Goal: Information Seeking & Learning: Learn about a topic

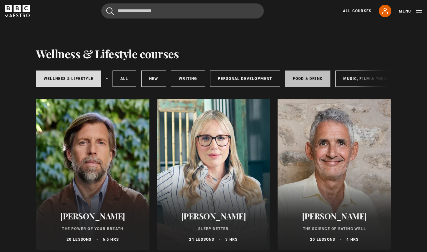
click at [305, 78] on link "Food & Drink" at bounding box center [307, 78] width 45 height 16
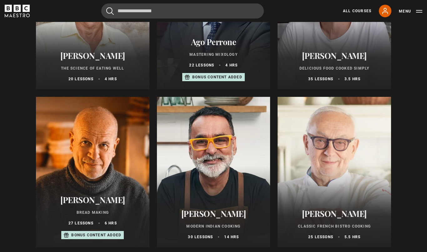
scroll to position [172, 0]
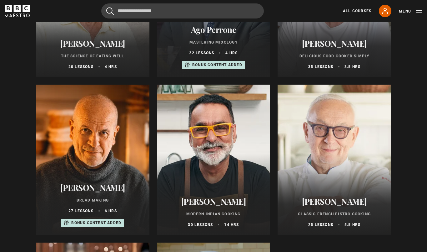
click at [87, 177] on div "Richard Bertinet Bread Making 27 lessons 6 hrs Bonus content added" at bounding box center [93, 205] width 114 height 60
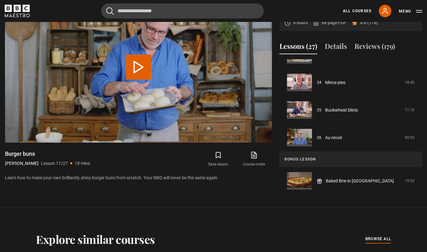
scroll to position [651, 0]
click at [254, 156] on icon at bounding box center [255, 154] width 4 height 5
click at [334, 54] on button "Details" at bounding box center [336, 47] width 22 height 13
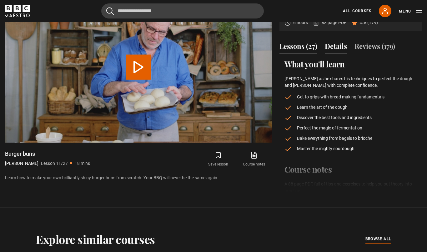
click at [297, 54] on button "Lessons (27)" at bounding box center [299, 47] width 38 height 13
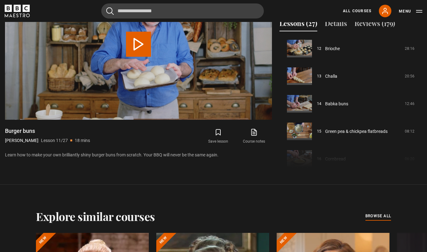
scroll to position [339, 0]
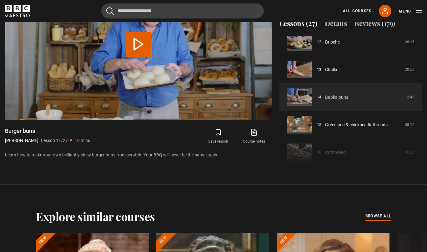
click at [336, 100] on link "Babka buns" at bounding box center [336, 97] width 23 height 7
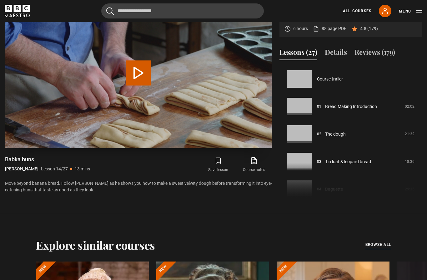
scroll to position [358, 0]
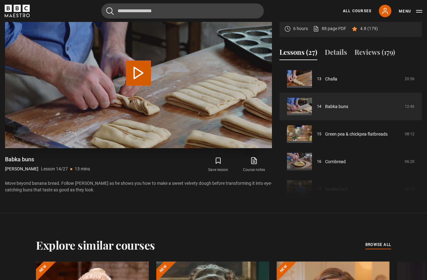
click at [131, 85] on button "Play Lesson Babka buns" at bounding box center [138, 72] width 25 height 25
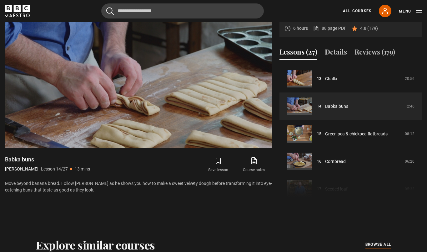
scroll to position [304, 0]
click at [254, 162] on icon at bounding box center [255, 160] width 4 height 5
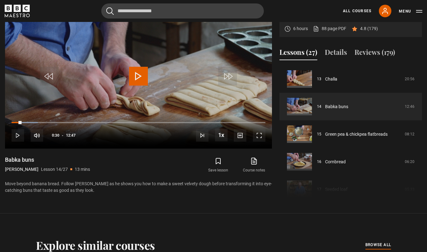
scroll to position [318, 0]
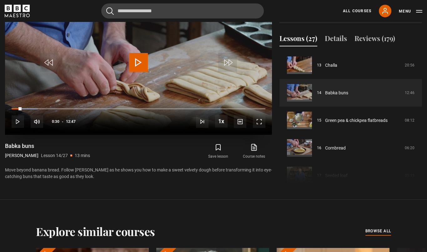
click at [137, 72] on span "Video Player" at bounding box center [138, 62] width 19 height 19
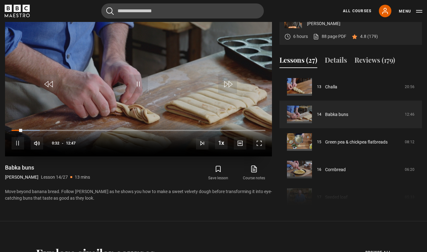
scroll to position [284, 0]
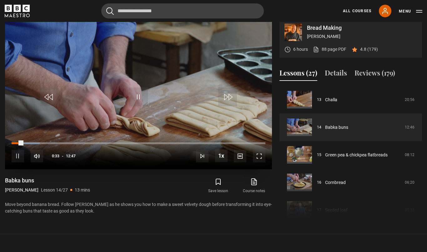
click at [141, 144] on div "Loaded : 11.07%" at bounding box center [139, 143] width 254 height 2
click at [227, 144] on div "Loaded : 52.77%" at bounding box center [139, 143] width 254 height 2
click at [257, 144] on div "Loaded : 85.37%" at bounding box center [139, 143] width 254 height 2
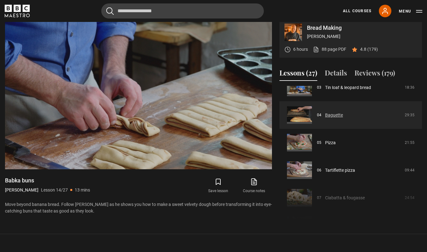
scroll to position [100, 0]
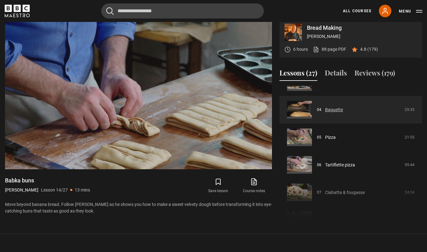
click at [336, 113] on link "Baguette" at bounding box center [334, 109] width 18 height 7
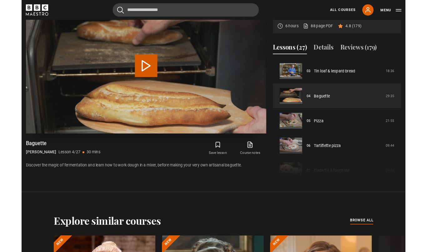
scroll to position [306, 0]
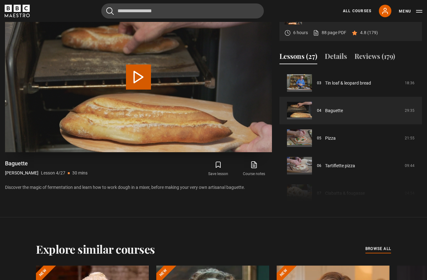
click at [135, 89] on button "Play Lesson Baguette" at bounding box center [138, 76] width 25 height 25
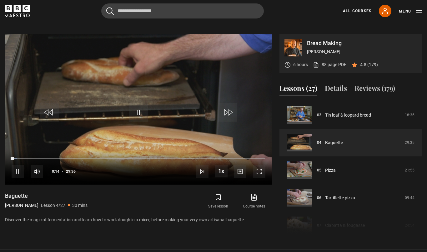
scroll to position [273, 0]
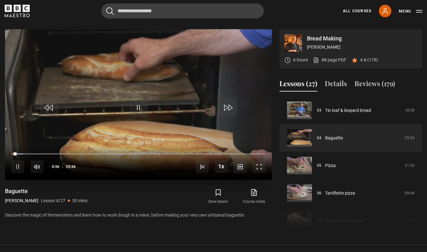
click at [18, 173] on span "Video Player" at bounding box center [18, 166] width 13 height 13
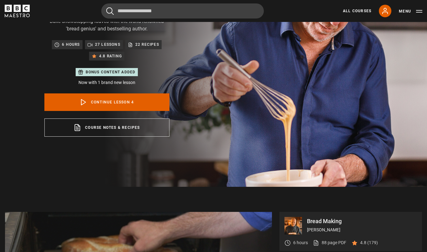
scroll to position [0, 0]
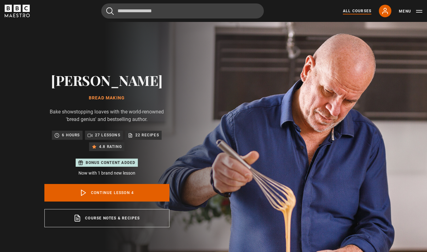
click at [359, 11] on link "All Courses" at bounding box center [357, 11] width 28 height 6
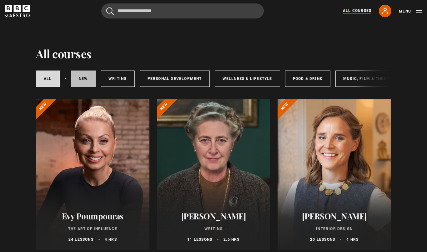
click at [86, 76] on link "New courses" at bounding box center [83, 78] width 25 height 16
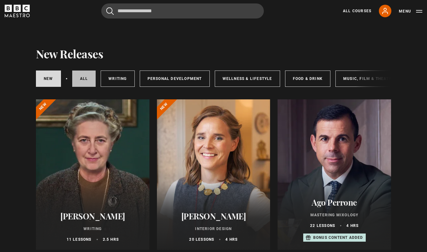
click at [81, 80] on link "All courses" at bounding box center [84, 78] width 24 height 16
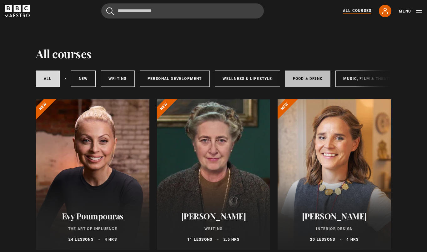
click at [310, 78] on link "Food & Drink" at bounding box center [307, 78] width 45 height 16
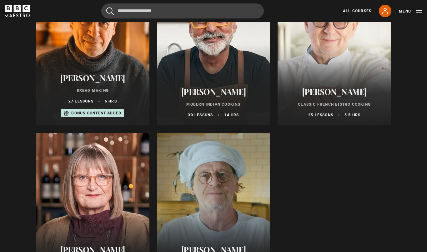
scroll to position [282, 0]
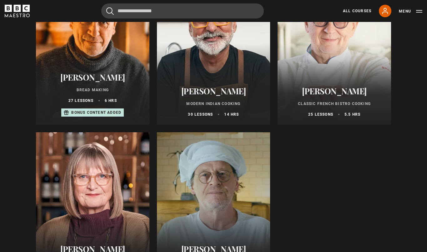
click at [216, 206] on div at bounding box center [214, 207] width 114 height 150
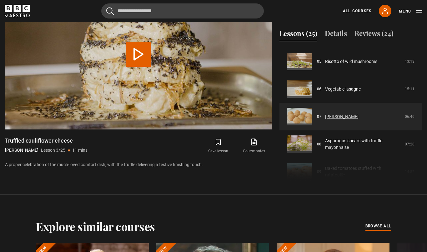
scroll to position [135, 0]
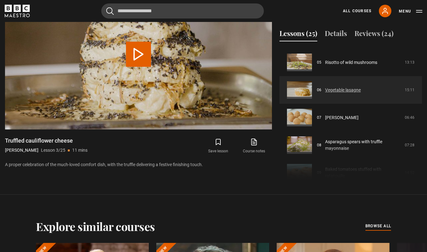
click at [345, 93] on link "Vegetable lasagne" at bounding box center [343, 90] width 36 height 7
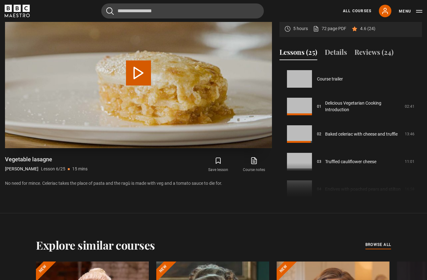
scroll to position [138, 0]
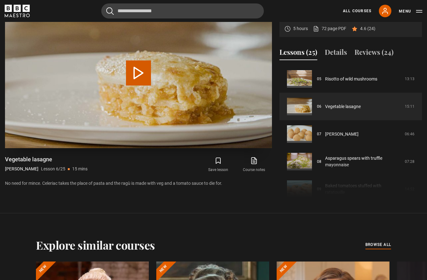
click at [141, 85] on button "Play Lesson Vegetable lasagne" at bounding box center [138, 72] width 25 height 25
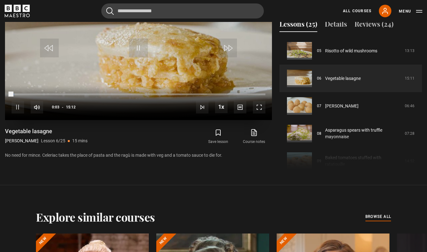
click at [51, 95] on div "Loaded : 1.10%" at bounding box center [139, 94] width 254 height 2
click at [80, 95] on div "Loaded : 15.89%" at bounding box center [139, 94] width 254 height 2
click at [117, 95] on div "Loaded : 27.40%" at bounding box center [139, 94] width 254 height 2
click at [153, 95] on div "Loaded : 44.40%" at bounding box center [139, 94] width 254 height 2
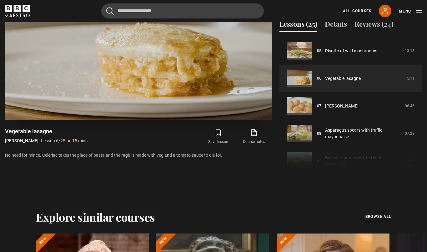
click at [176, 120] on video-js "Video Player is loading. Play Lesson Vegetable lasagne 10s Skip Back 10 seconds…" at bounding box center [138, 45] width 267 height 150
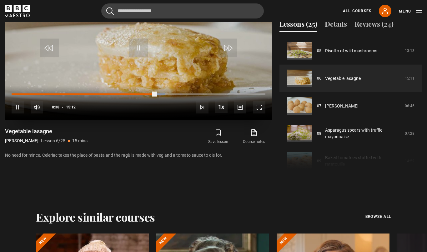
click at [176, 95] on div "Loaded : 60.38%" at bounding box center [139, 94] width 254 height 2
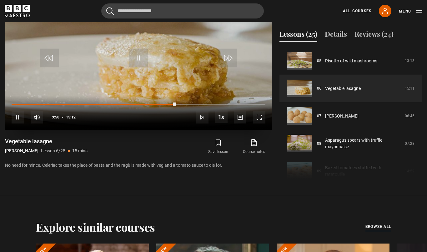
scroll to position [302, 0]
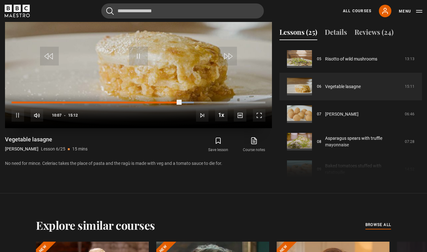
click at [170, 103] on div "Progress Bar" at bounding box center [96, 102] width 169 height 2
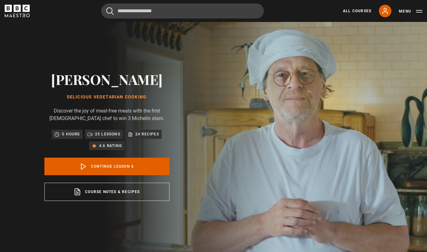
scroll to position [0, 0]
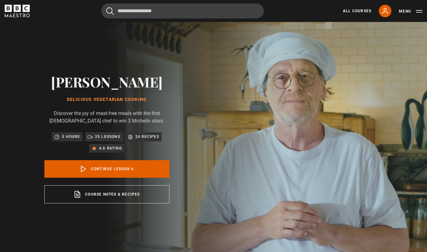
click at [19, 12] on icon "BBC Maestro" at bounding box center [17, 11] width 25 height 13
